Goal: Transaction & Acquisition: Purchase product/service

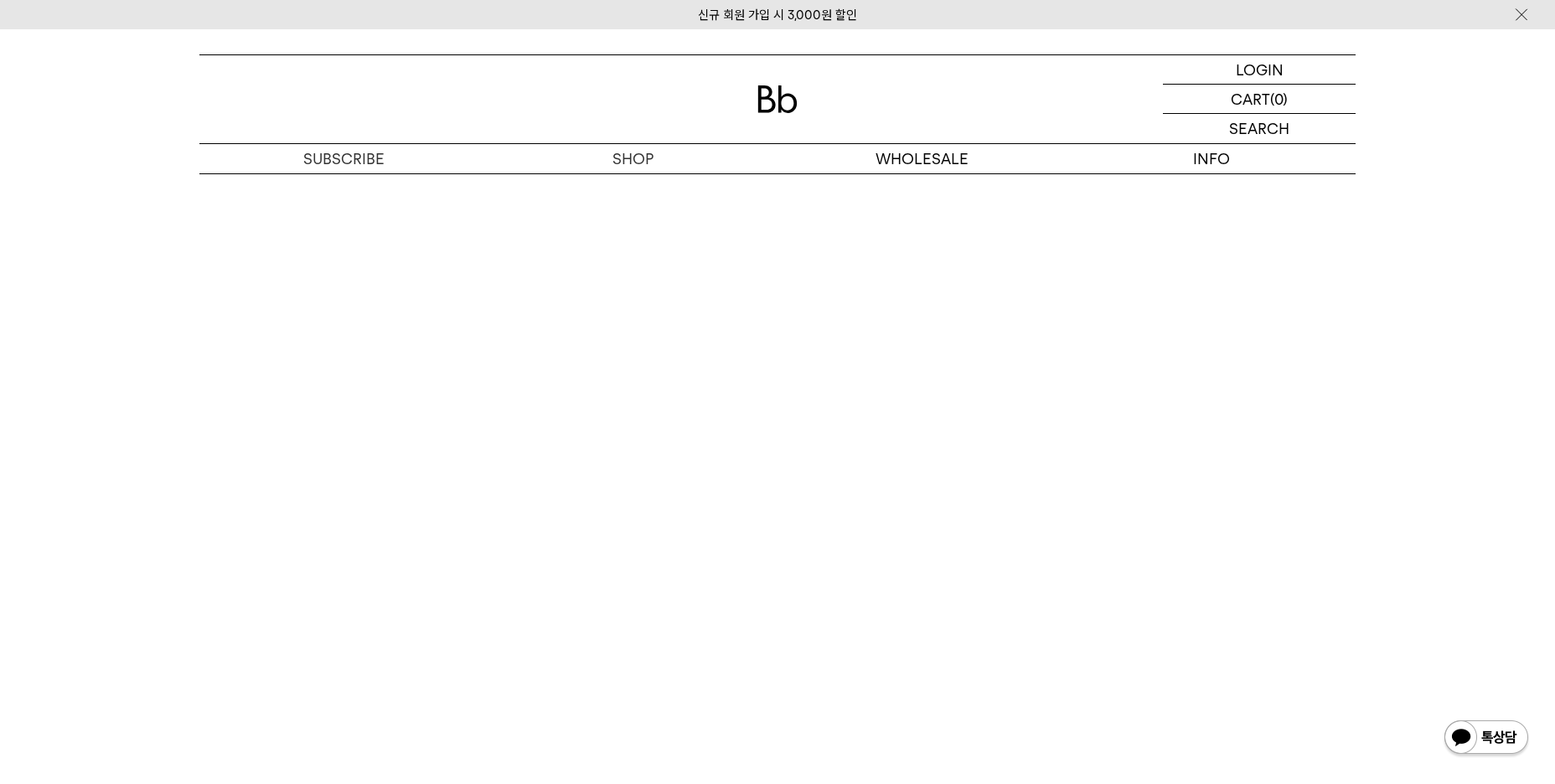
scroll to position [4437, 0]
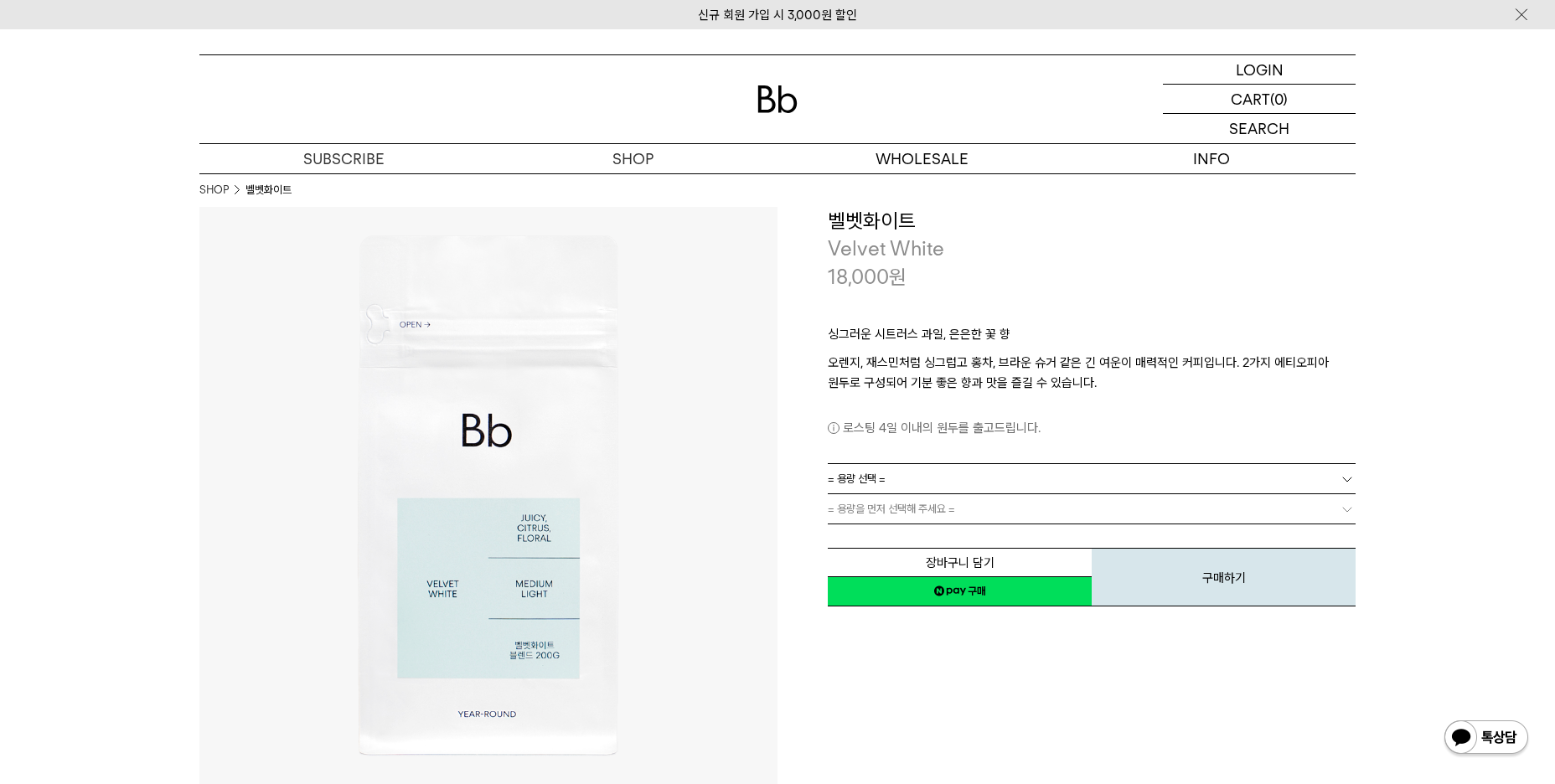
click at [862, 480] on span "= 용량 선택 =" at bounding box center [856, 478] width 58 height 29
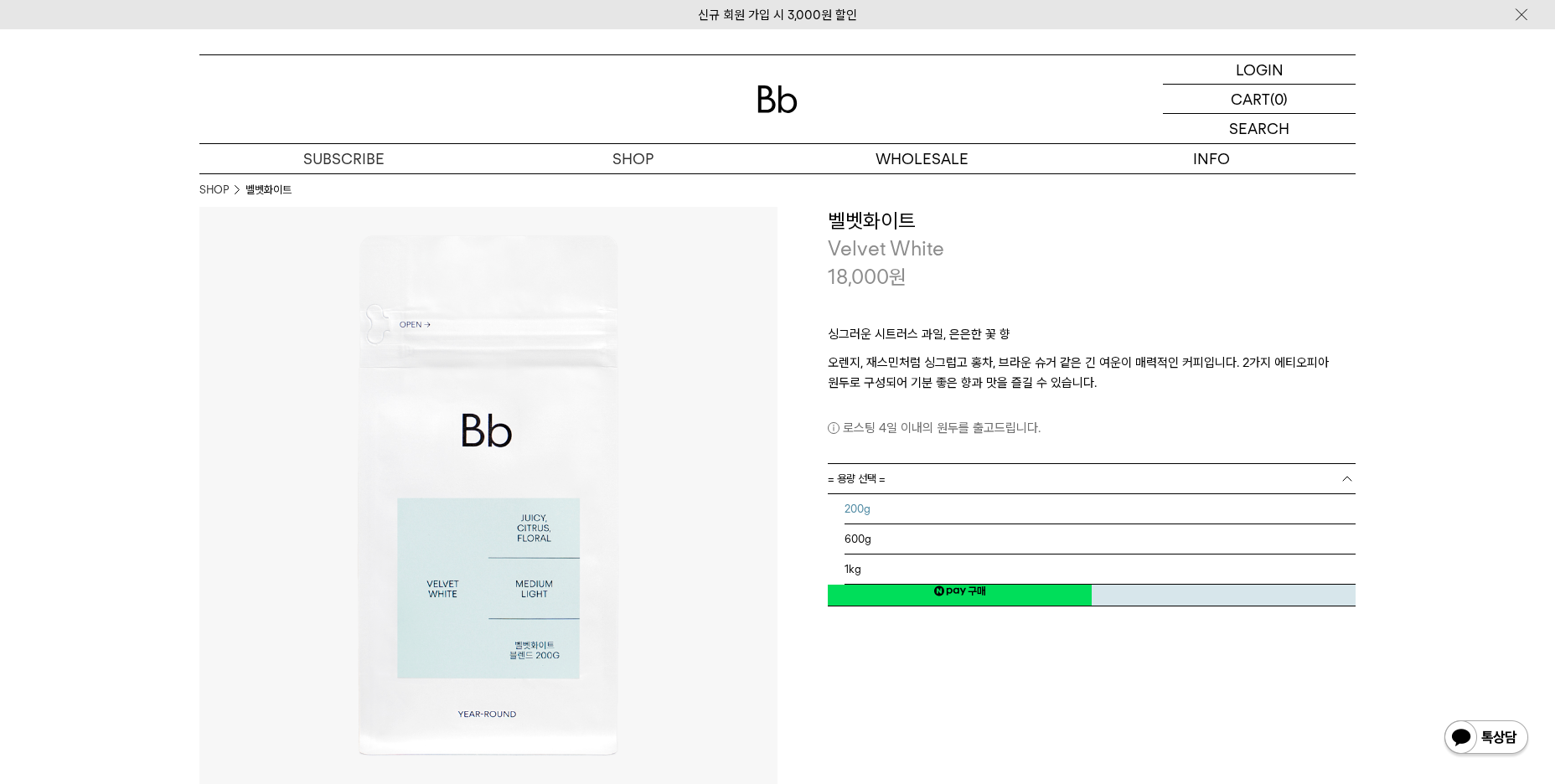
click at [861, 511] on li "200g" at bounding box center [1100, 509] width 511 height 30
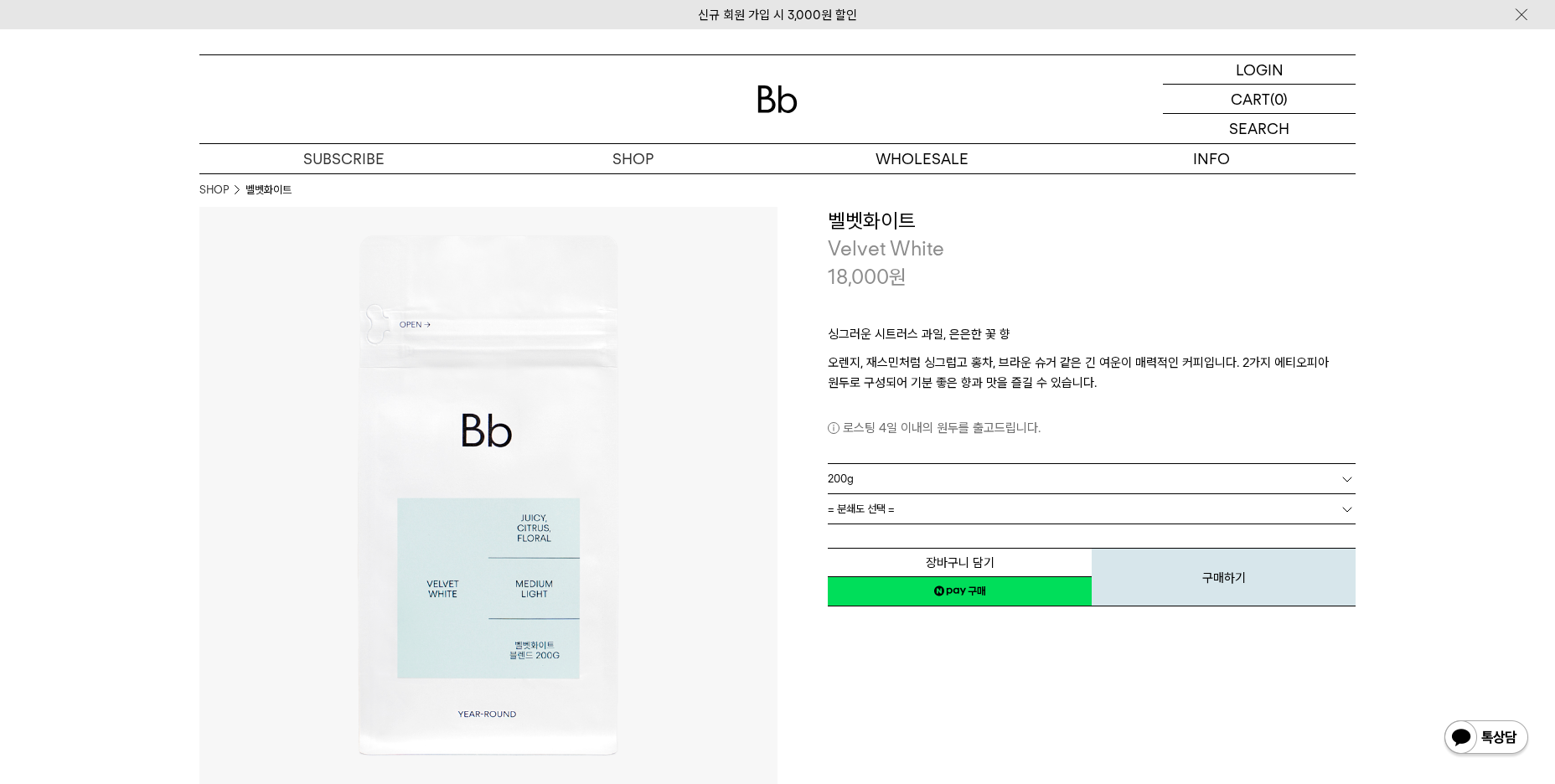
click at [861, 511] on span "= 분쇄도 선택 =" at bounding box center [860, 508] width 67 height 29
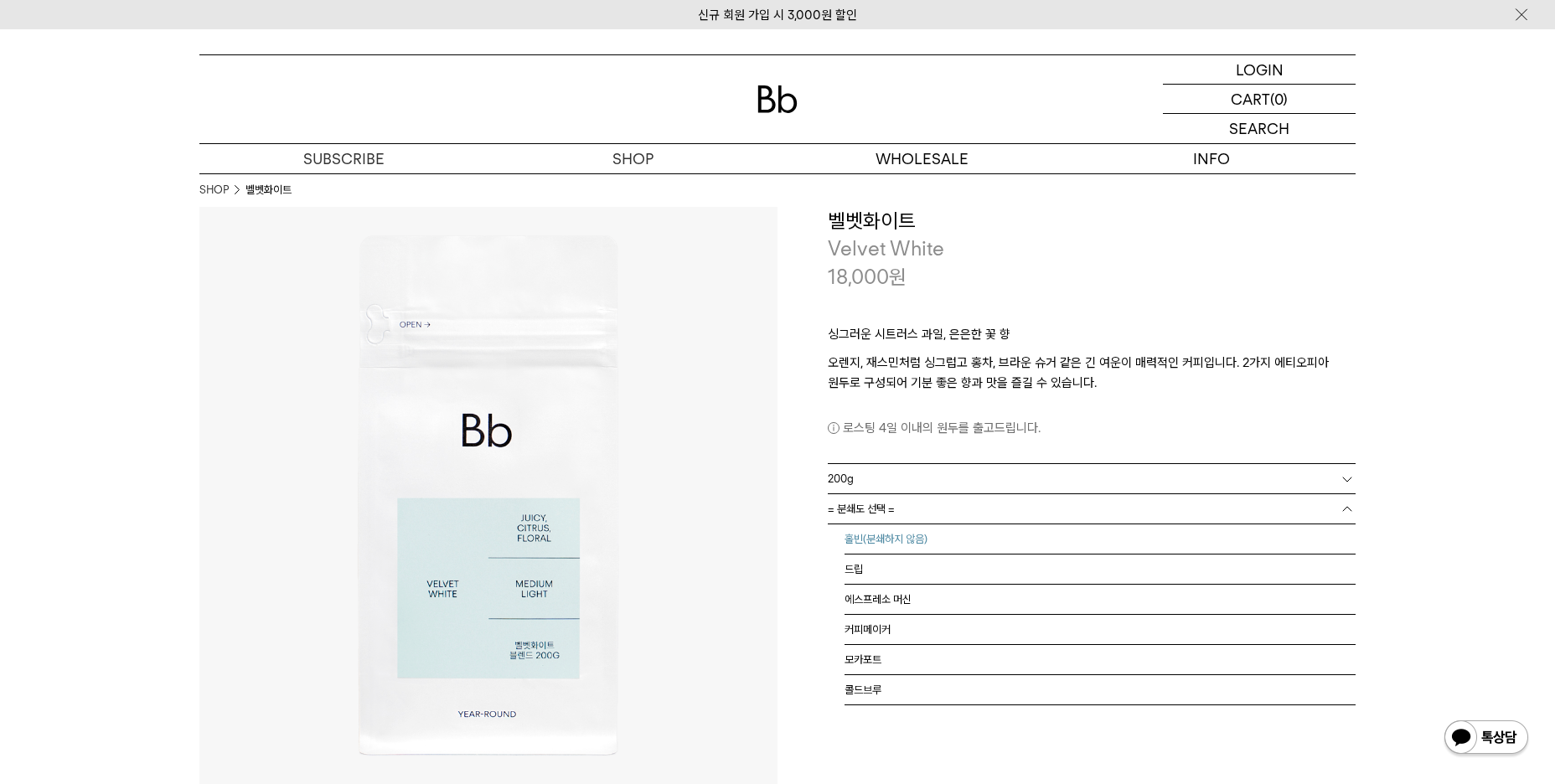
click at [874, 541] on li "홀빈(분쇄하지 않음)" at bounding box center [1100, 539] width 511 height 30
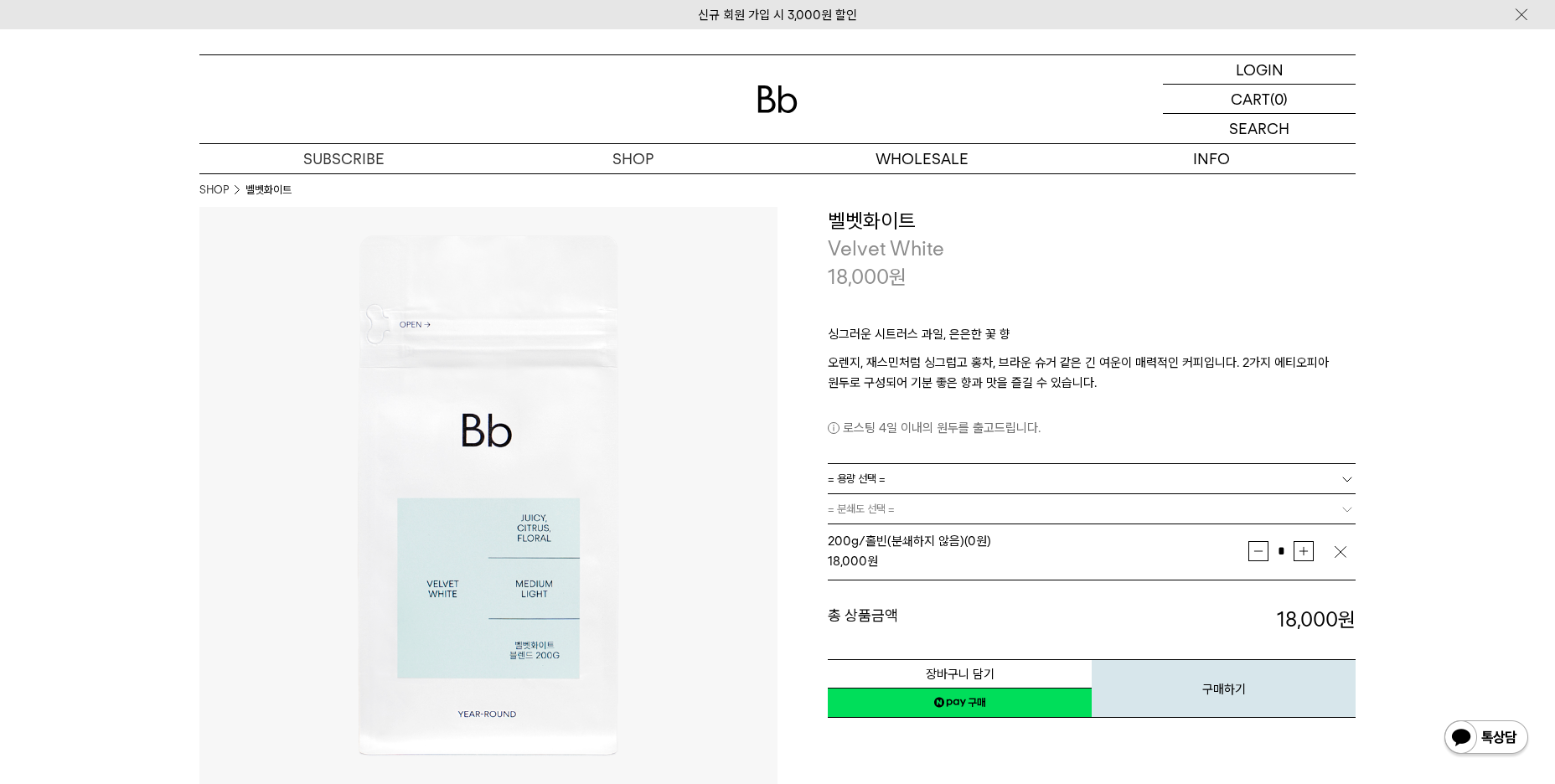
click at [1307, 550] on button "증가" at bounding box center [1303, 551] width 20 height 20
type input "*"
click at [867, 477] on span "= 용량 선택 =" at bounding box center [856, 478] width 58 height 29
click at [853, 545] on li "600g" at bounding box center [1100, 539] width 511 height 30
click at [862, 507] on span "= 분쇄도 선택 =" at bounding box center [860, 508] width 67 height 29
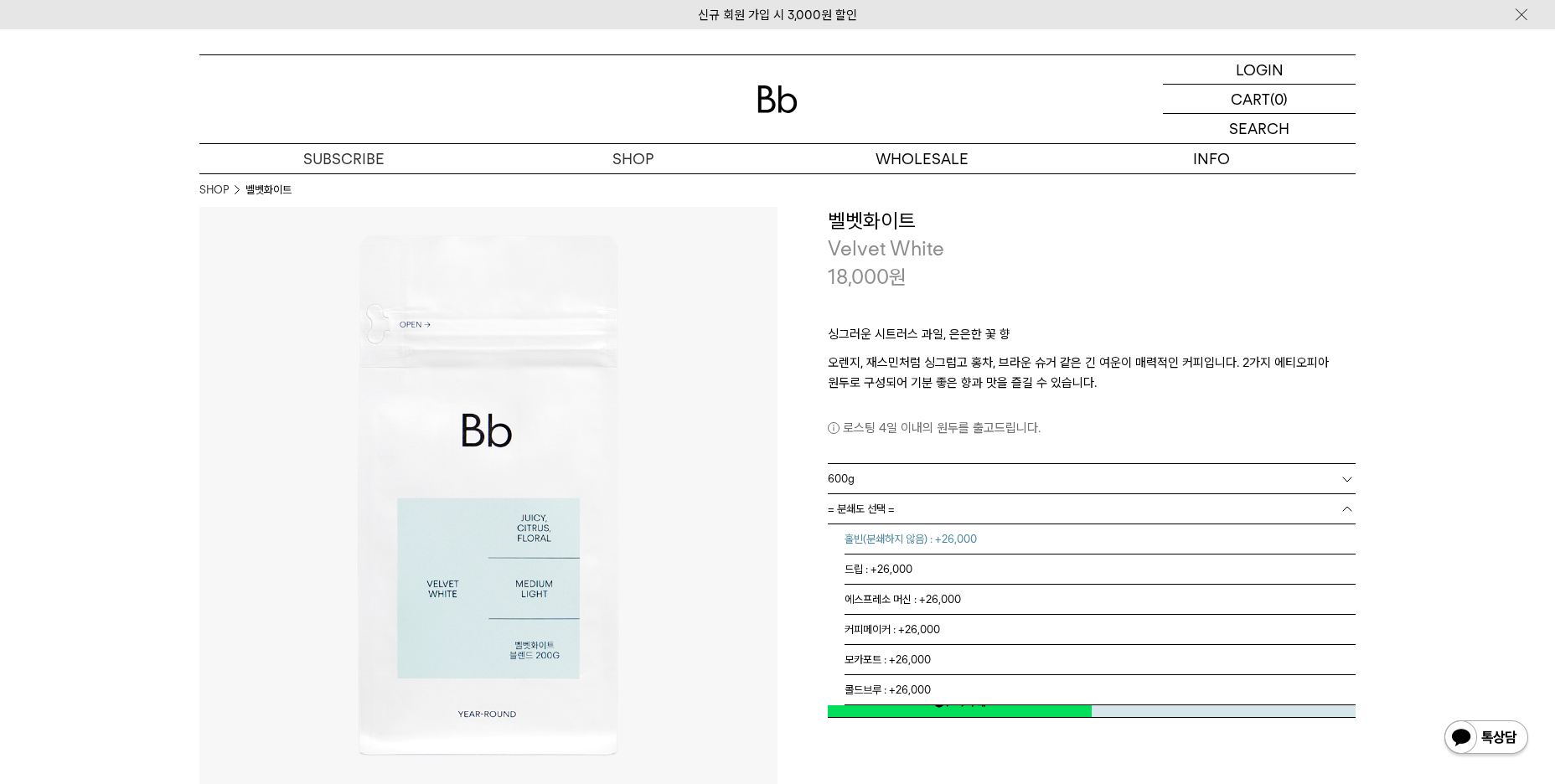
click at [883, 542] on li "홀빈(분쇄하지 않음) : +26,000" at bounding box center [1100, 539] width 511 height 30
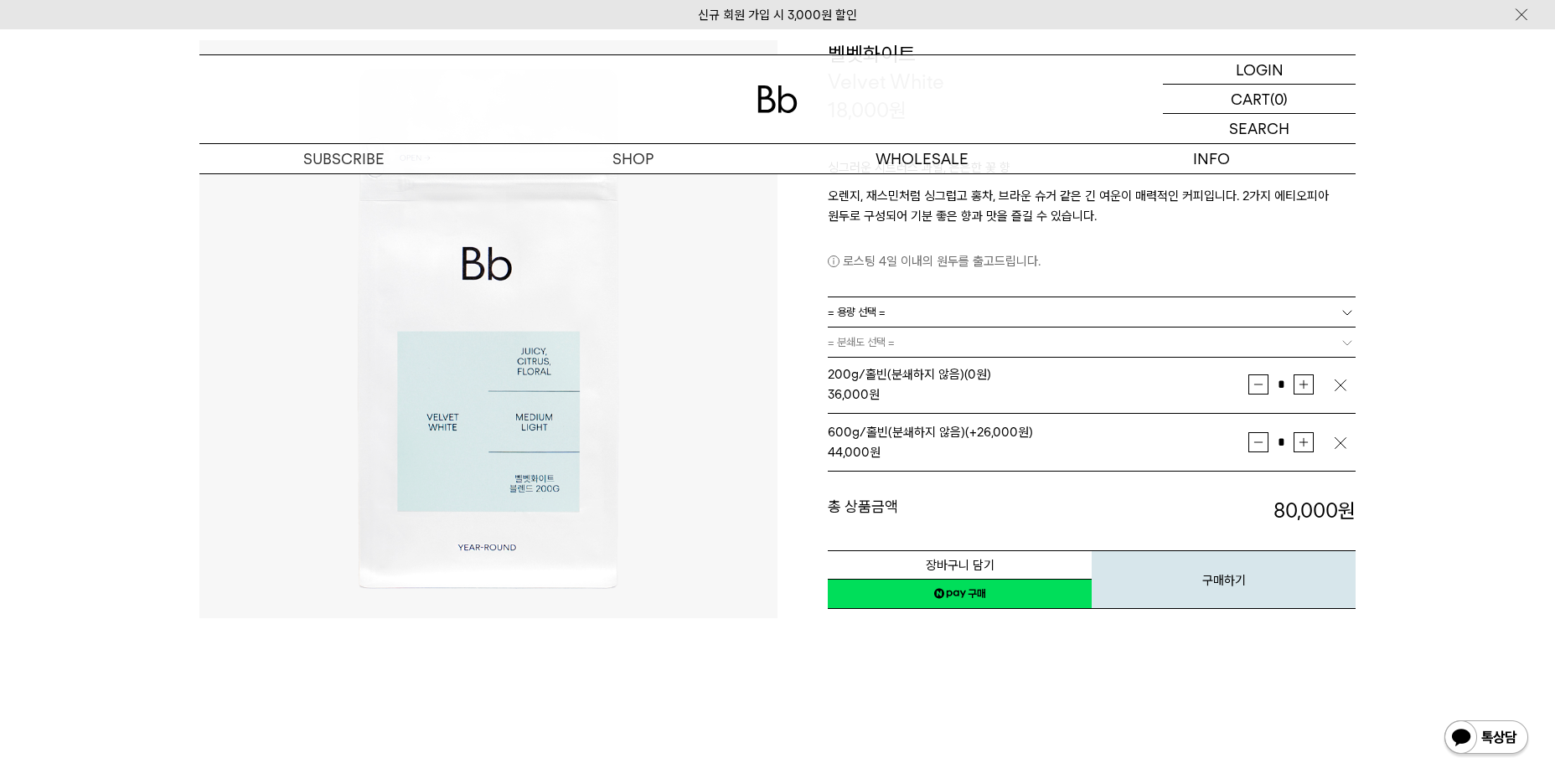
scroll to position [168, 0]
click at [1339, 383] on img "button" at bounding box center [1340, 384] width 17 height 17
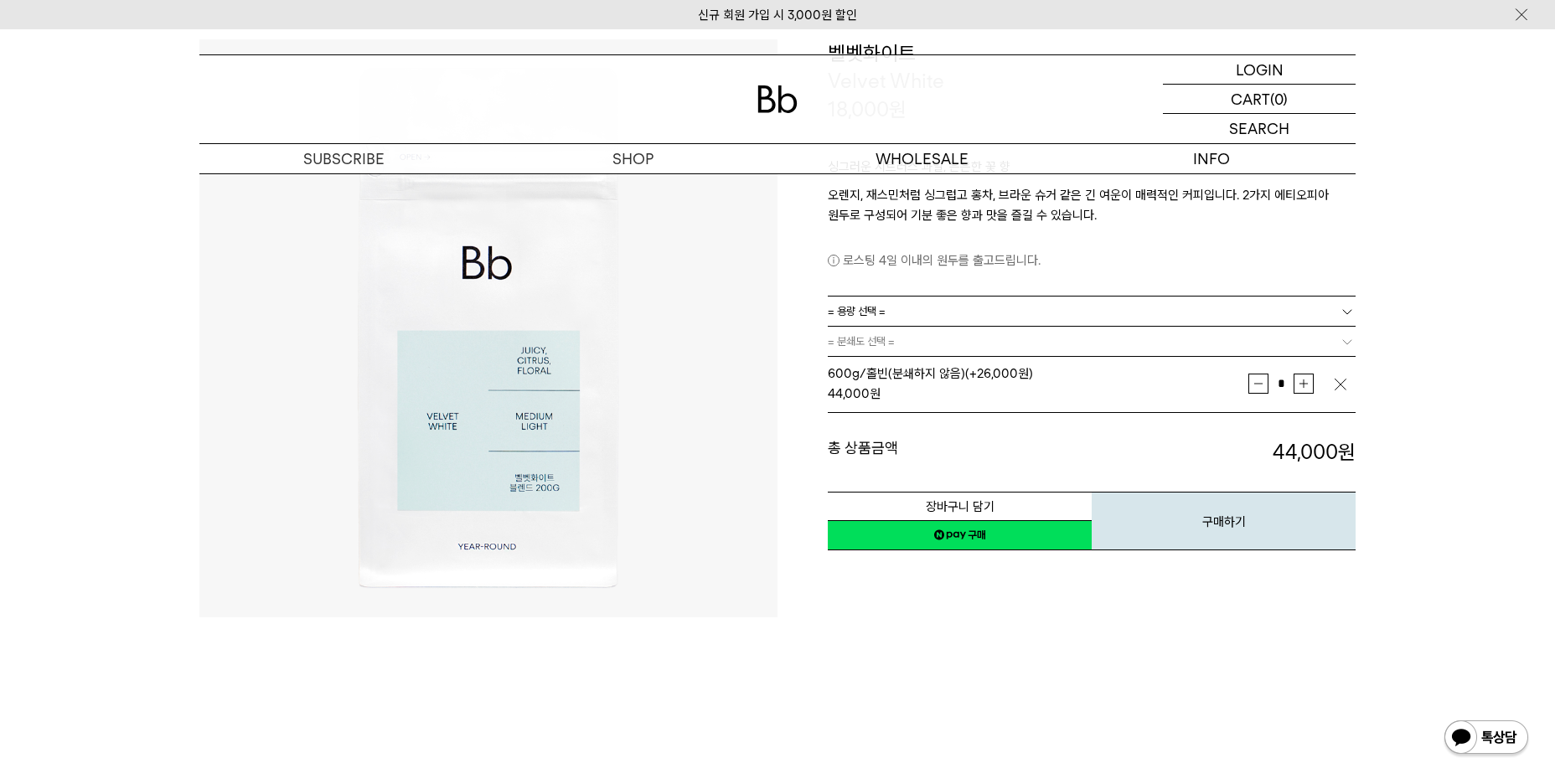
click at [1342, 383] on img "button" at bounding box center [1340, 384] width 17 height 17
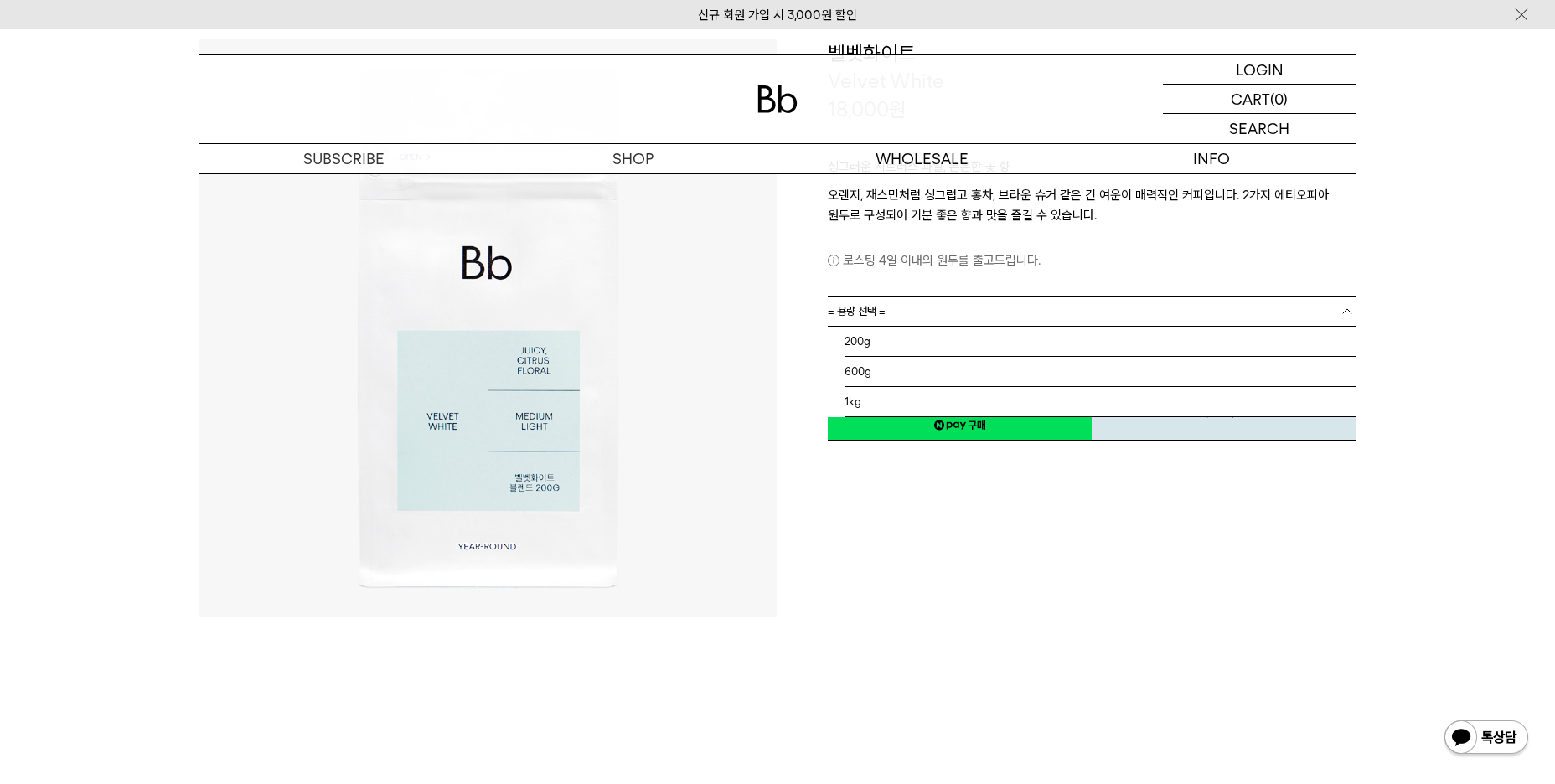
click at [872, 307] on span "= 용량 선택 =" at bounding box center [856, 310] width 58 height 29
click at [866, 342] on li "200g" at bounding box center [1100, 341] width 511 height 30
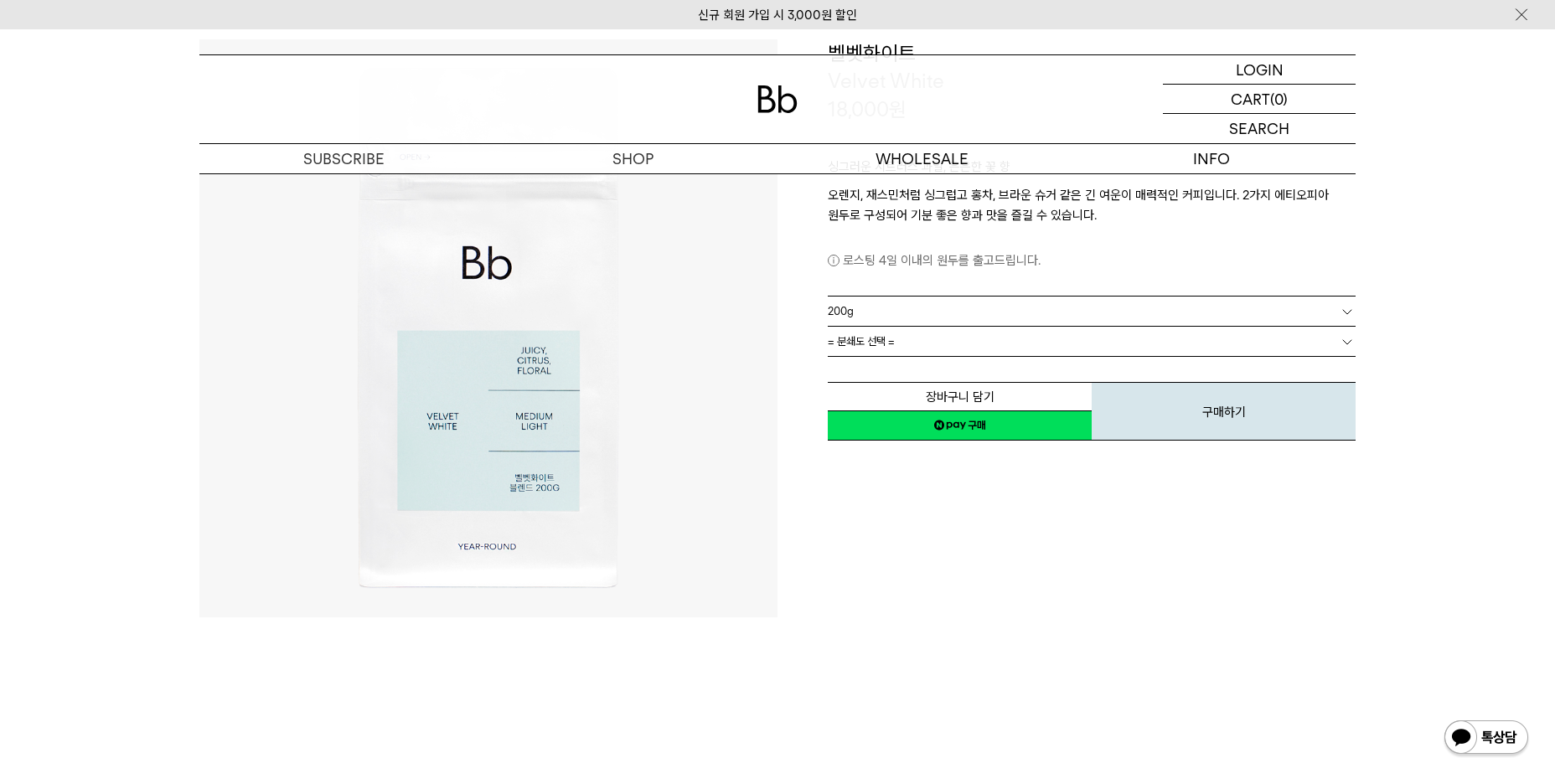
click at [866, 342] on span "= 분쇄도 선택 =" at bounding box center [860, 340] width 67 height 29
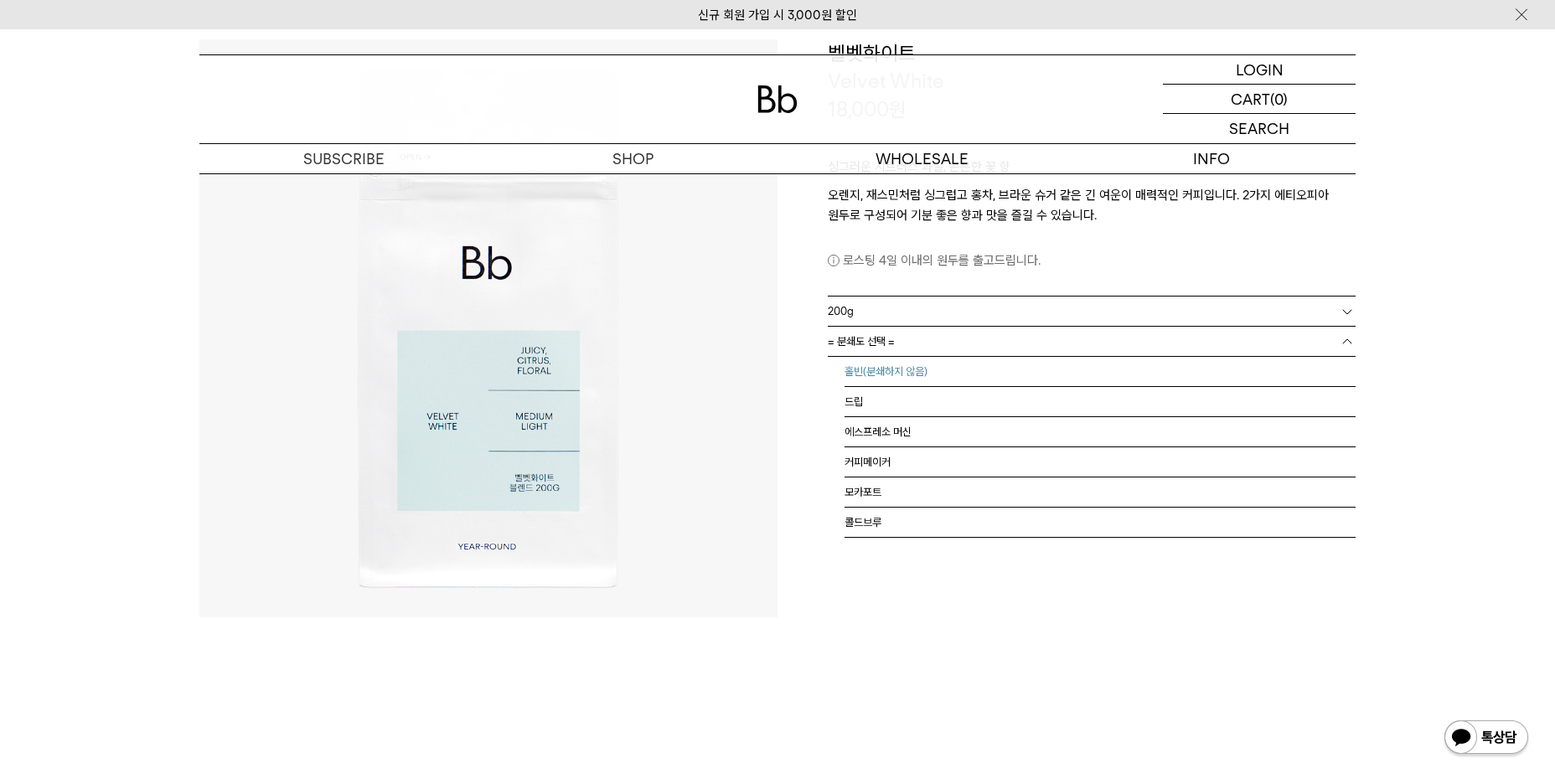
click at [870, 367] on li "홀빈(분쇄하지 않음)" at bounding box center [1100, 372] width 511 height 30
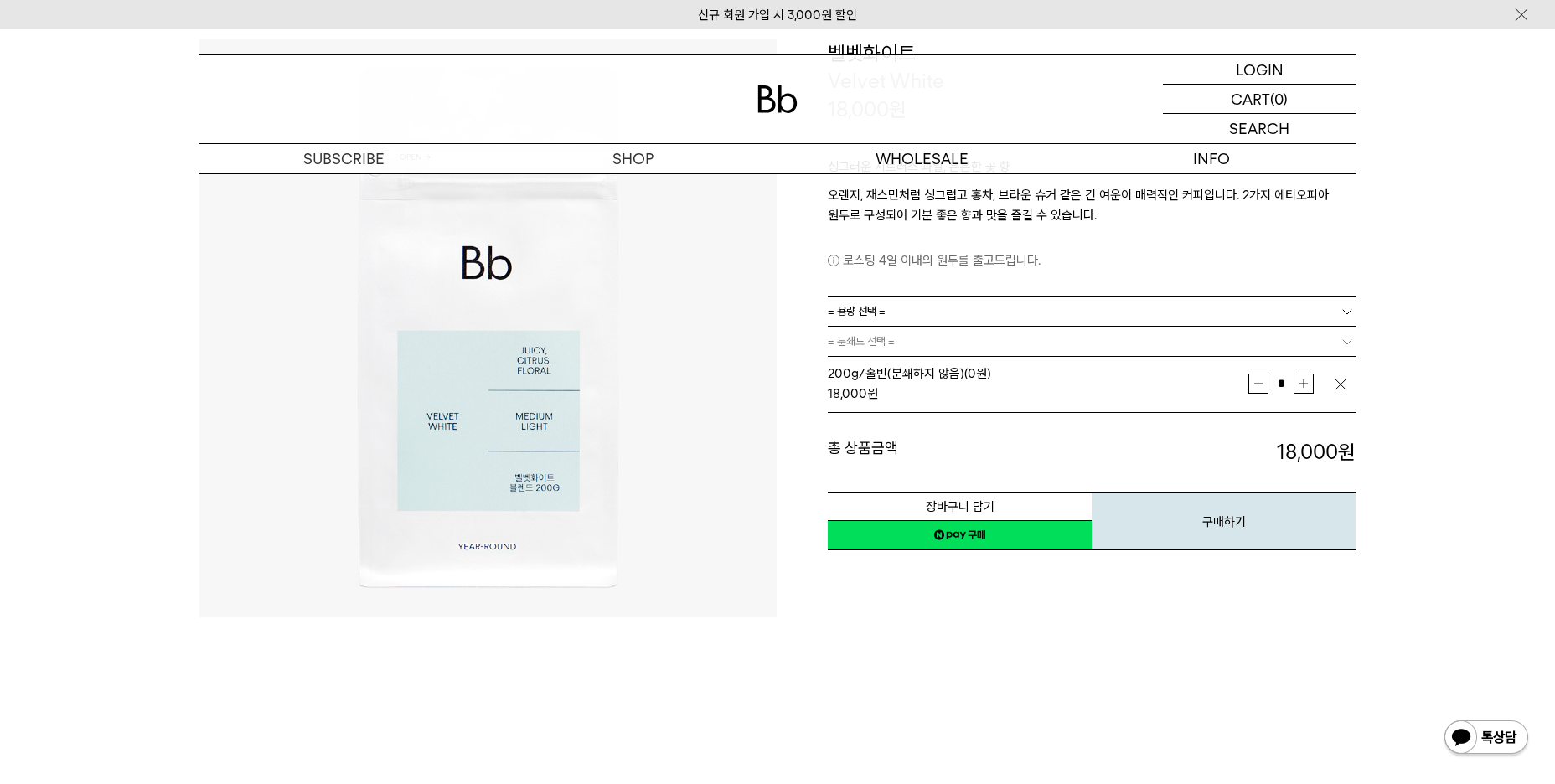
click at [1308, 382] on button "증가" at bounding box center [1303, 383] width 20 height 20
click at [1307, 381] on button "증가" at bounding box center [1303, 383] width 20 height 20
type input "*"
click at [1339, 381] on img "button" at bounding box center [1340, 384] width 17 height 17
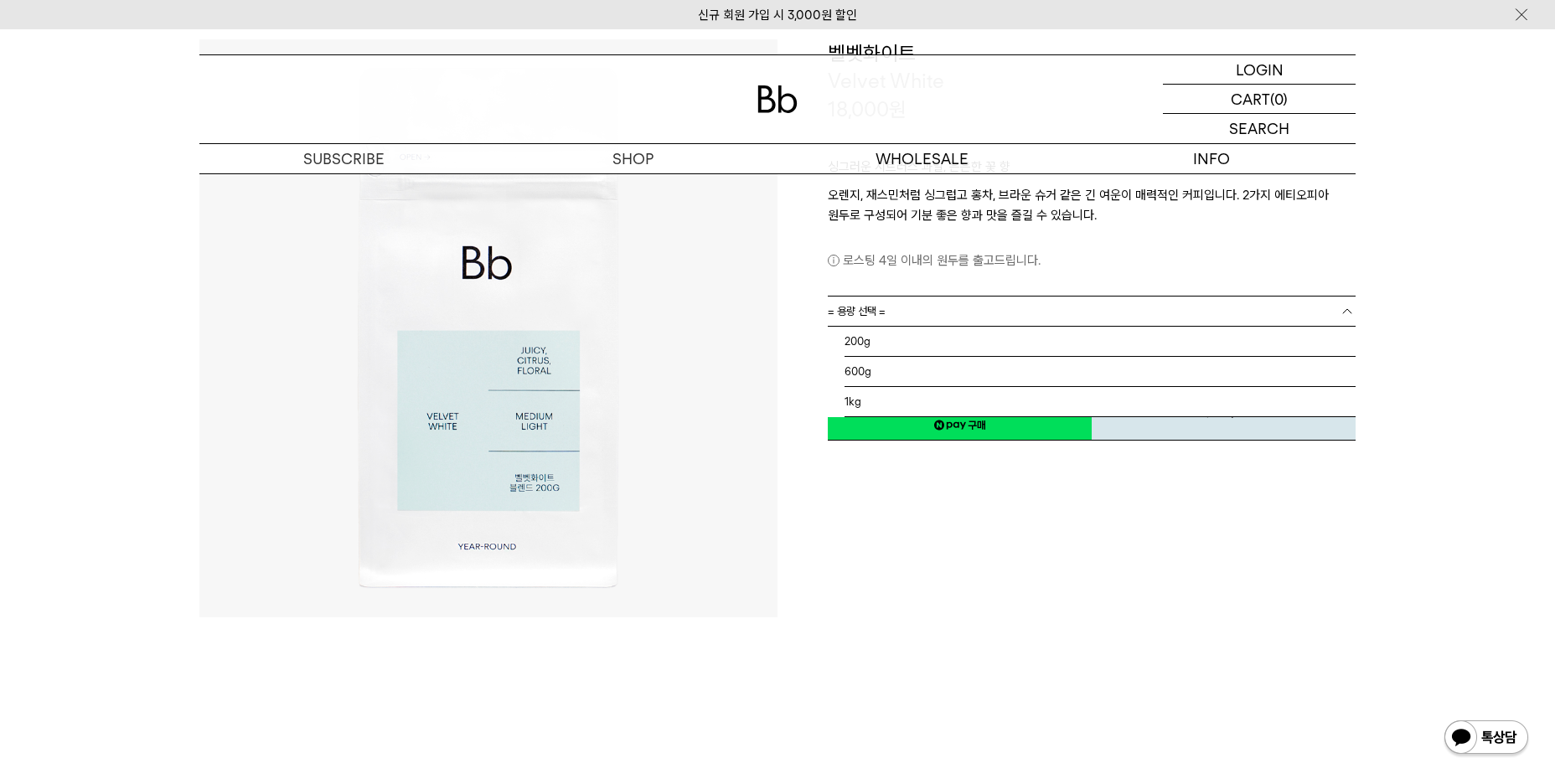
click at [877, 312] on span "= 용량 선택 =" at bounding box center [856, 310] width 58 height 29
click at [875, 372] on li "600g" at bounding box center [1100, 372] width 511 height 30
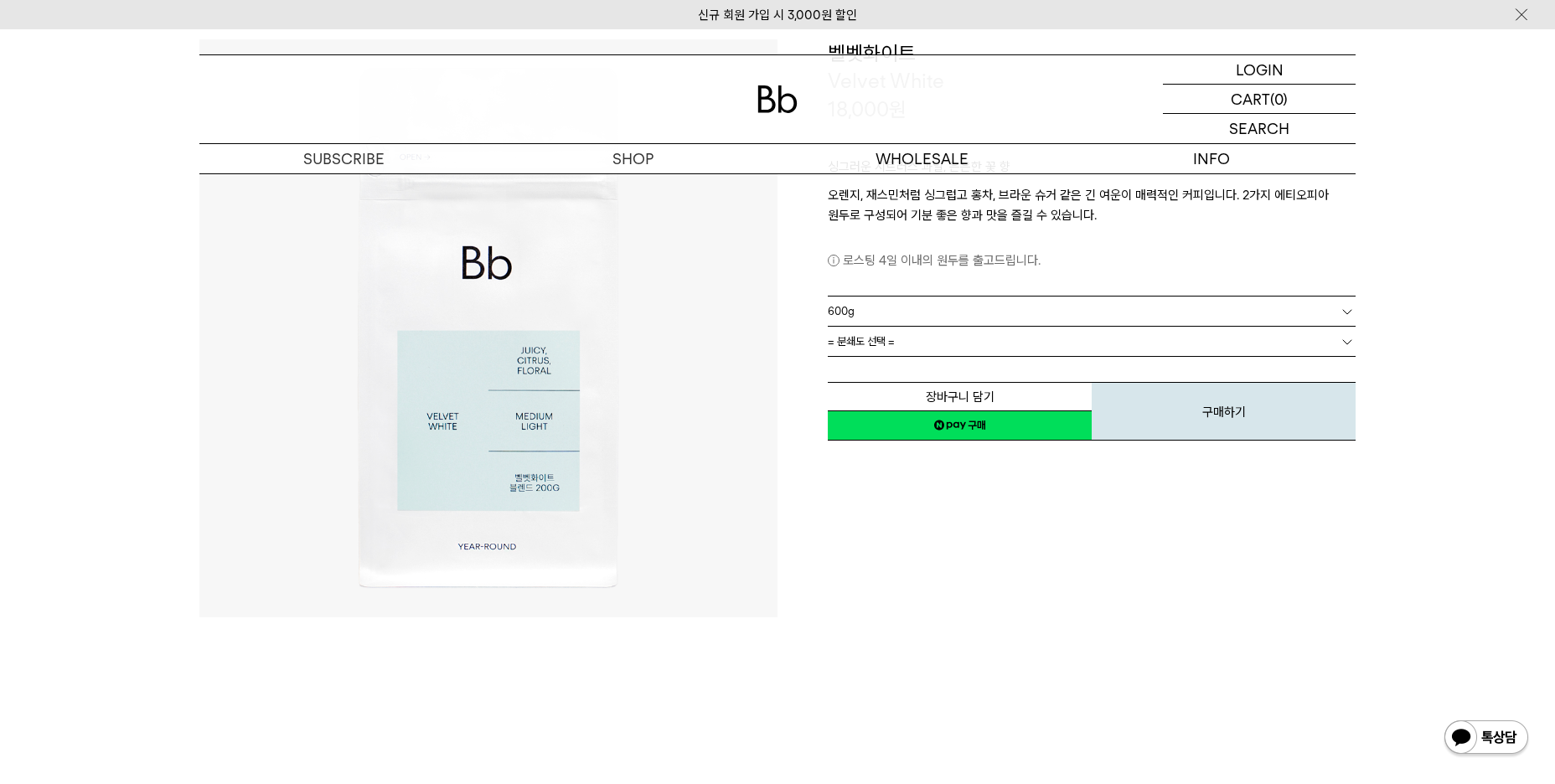
click at [865, 337] on span "= 분쇄도 선택 =" at bounding box center [860, 340] width 67 height 29
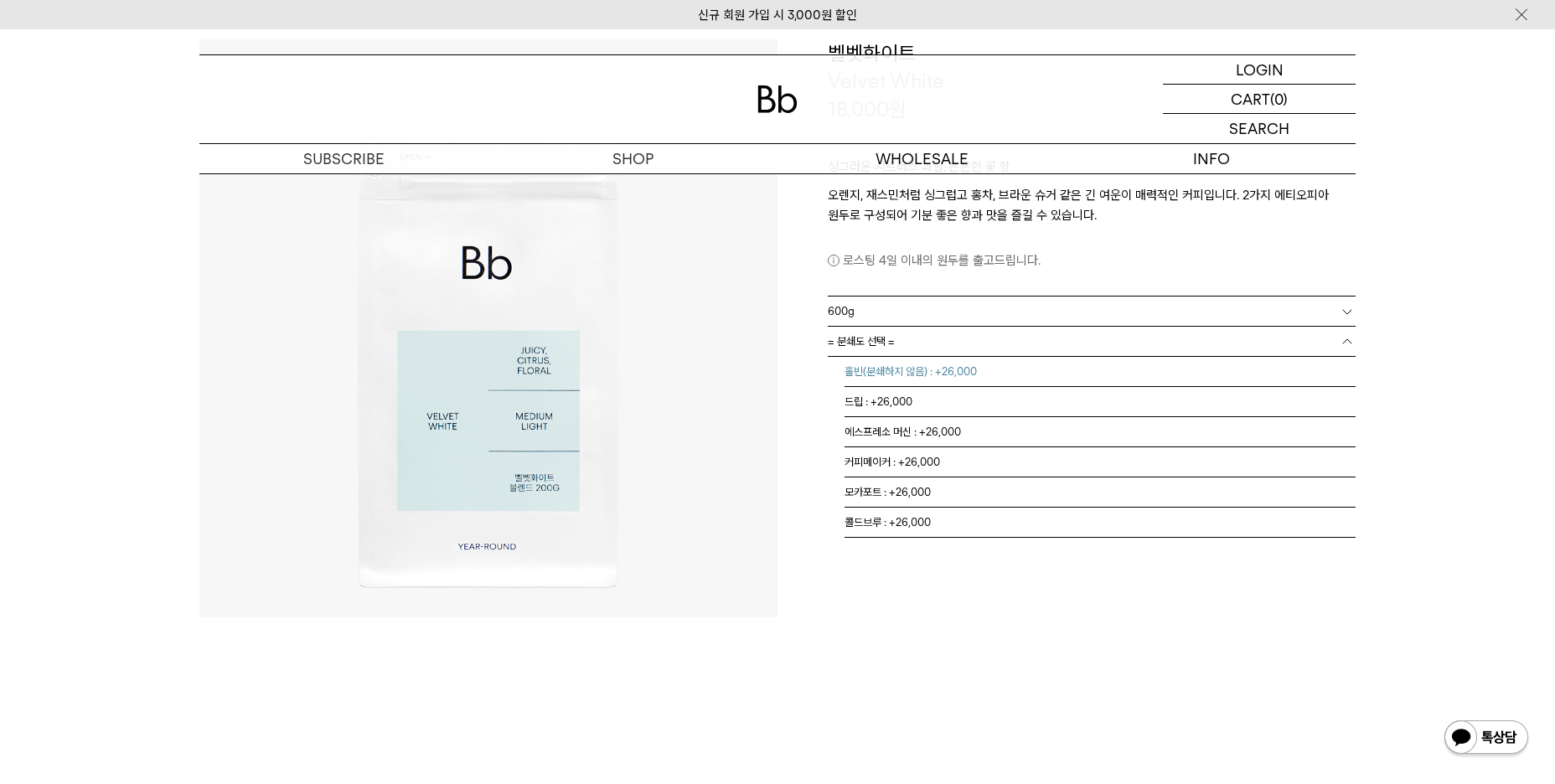
click at [874, 371] on li "홀빈(분쇄하지 않음) : +26,000" at bounding box center [1100, 372] width 511 height 30
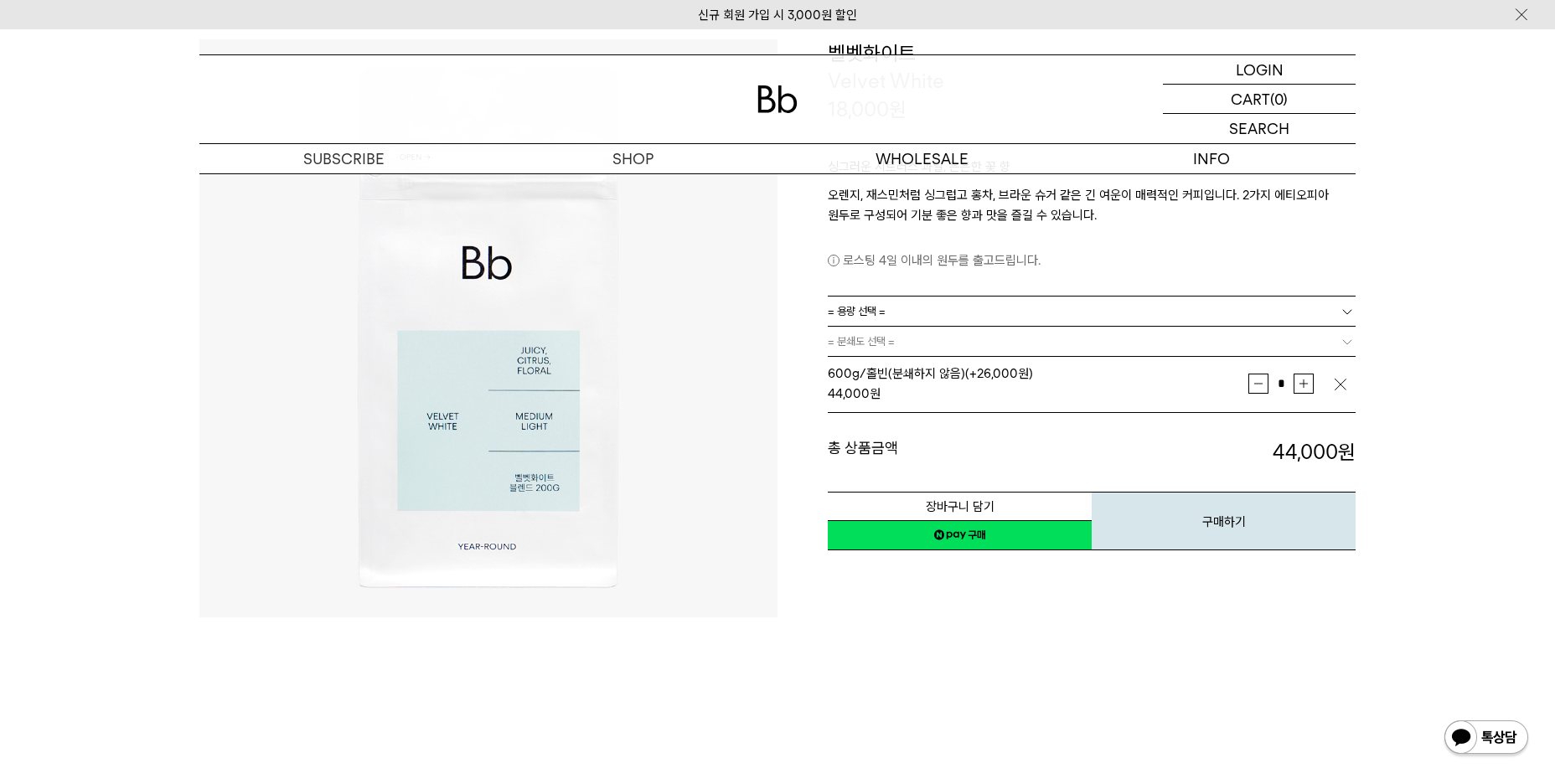
click at [962, 534] on link "네이버페이 구매하기" at bounding box center [959, 535] width 263 height 30
